Goal: Task Accomplishment & Management: Complete application form

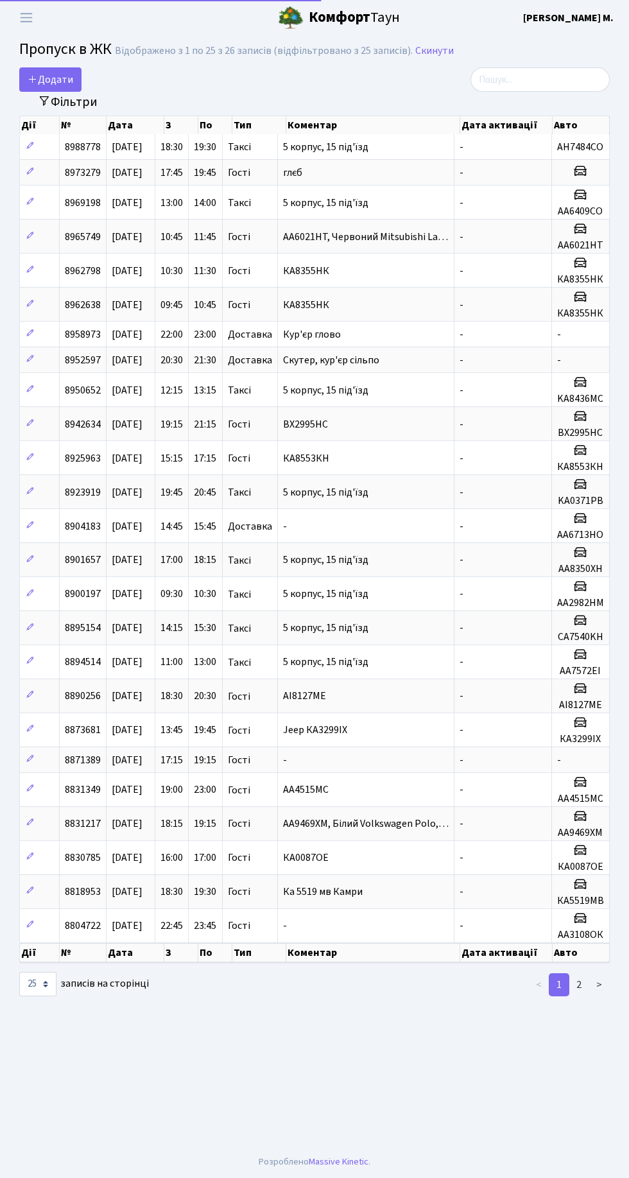
select select "25"
click at [49, 80] on span "Додати" at bounding box center [51, 80] width 46 height 14
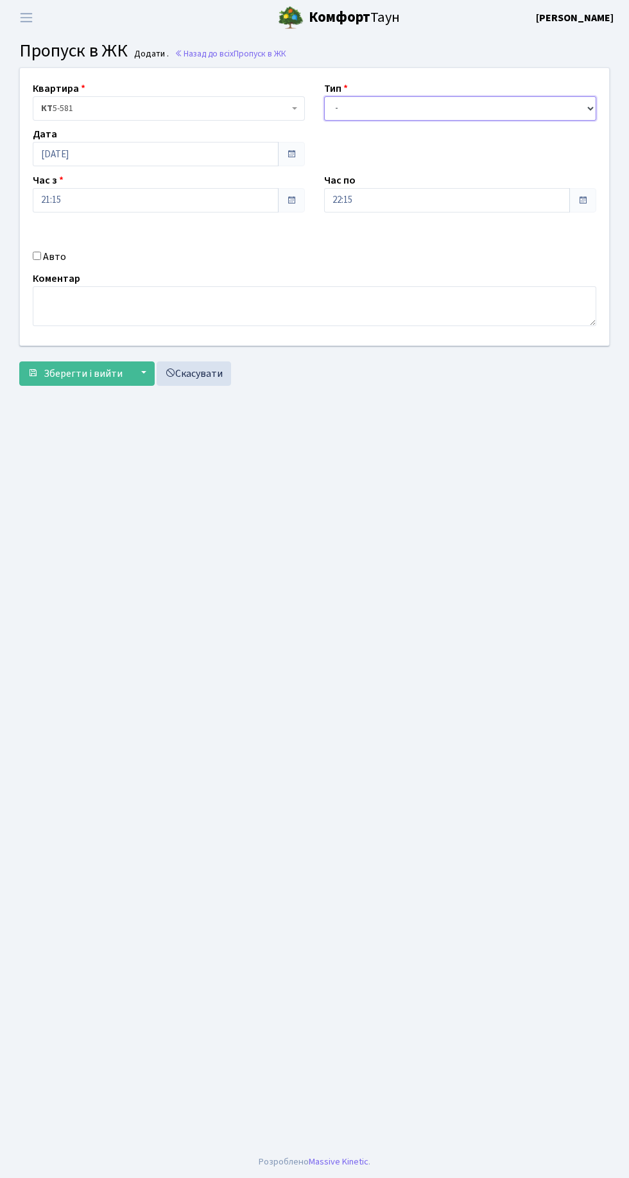
click at [453, 108] on select "- Доставка Таксі Гості Сервіс" at bounding box center [460, 108] width 272 height 24
select select "3"
click at [324, 96] on select "- Доставка Таксі Гості Сервіс" at bounding box center [460, 108] width 272 height 24
click at [560, 200] on input "22:15" at bounding box center [447, 200] width 246 height 24
click at [359, 344] on icon at bounding box center [359, 345] width 35 height 35
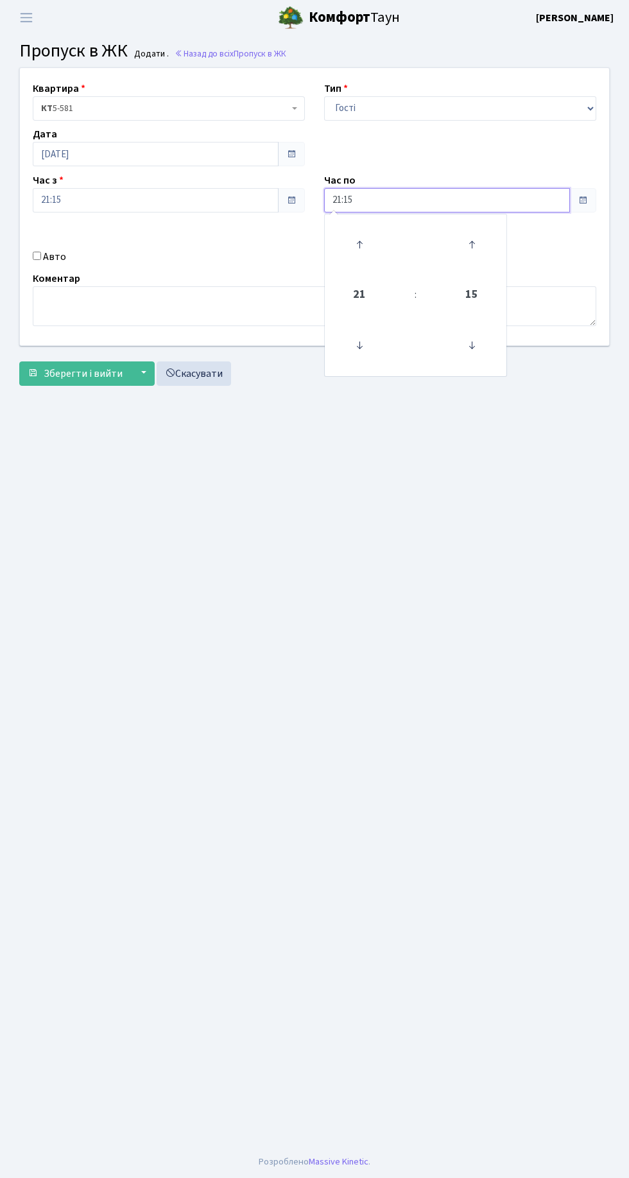
click at [360, 244] on icon at bounding box center [359, 244] width 35 height 35
click at [360, 246] on icon at bounding box center [359, 244] width 35 height 35
type input "23:15"
click at [393, 524] on main "Admin Пропуск в ЖК Додати Пропуск в ЖК Додати . Назад до всіх Пропуск в ЖК Квар…" at bounding box center [314, 590] width 629 height 1110
click at [313, 298] on textarea at bounding box center [315, 306] width 564 height 40
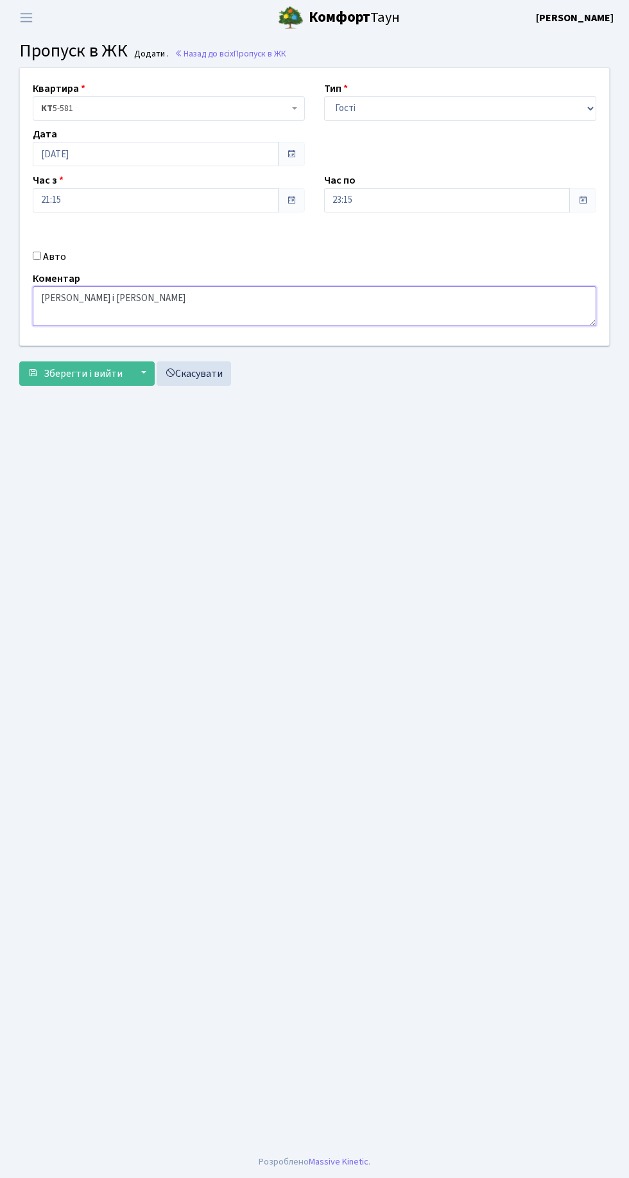
type textarea "Ірина і Сергій"
click at [78, 372] on span "Зберегти і вийти" at bounding box center [83, 374] width 79 height 14
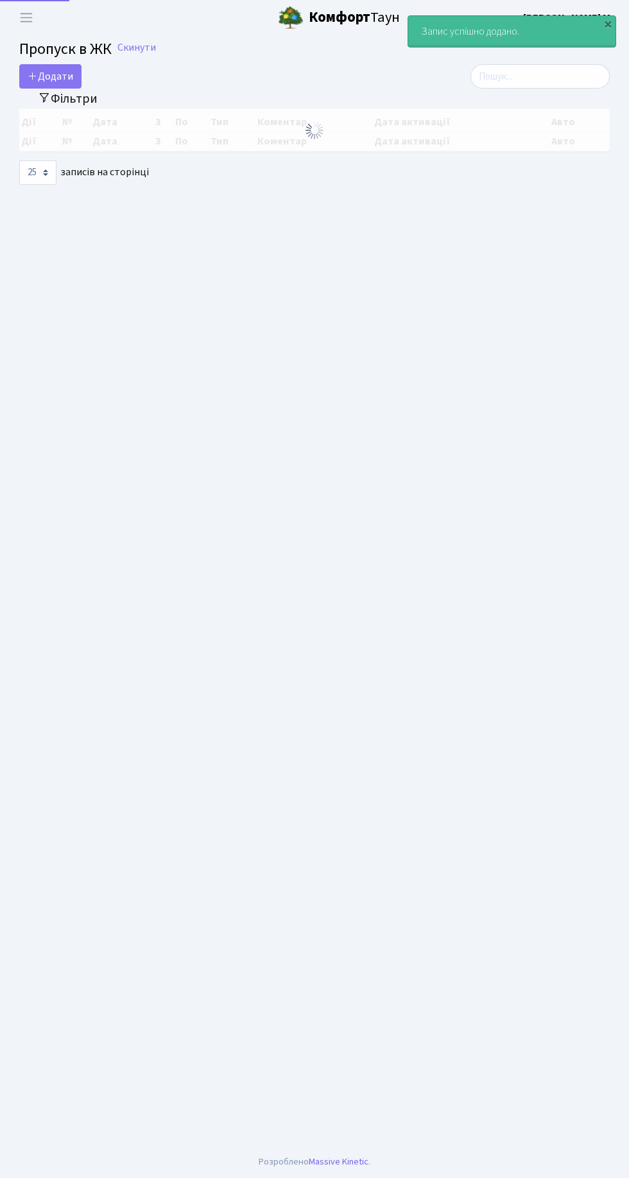
select select "25"
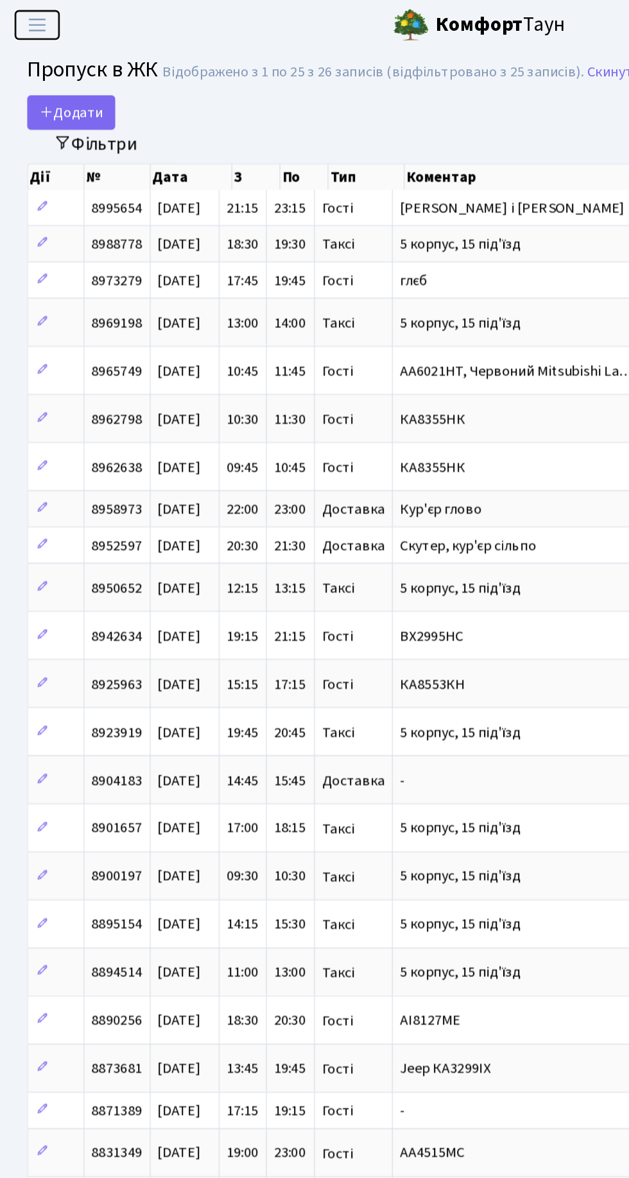
click at [31, 10] on span "Переключити навігацію" at bounding box center [26, 17] width 19 height 15
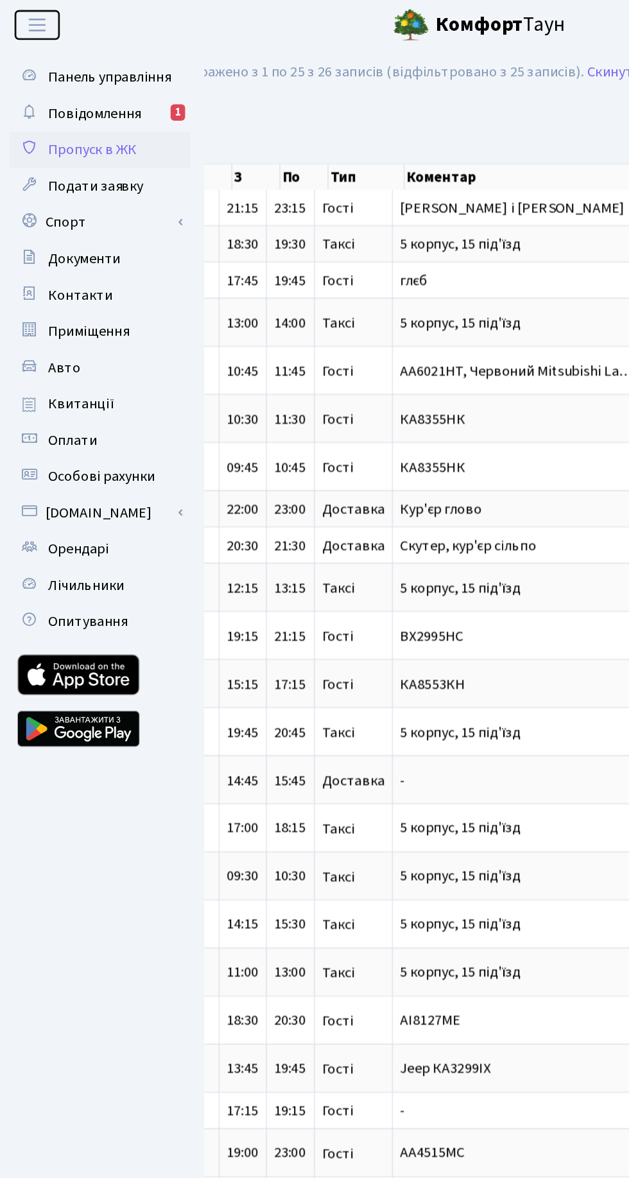
click at [37, 19] on button "Переключити навігацію" at bounding box center [26, 17] width 32 height 21
